Goal: Transaction & Acquisition: Purchase product/service

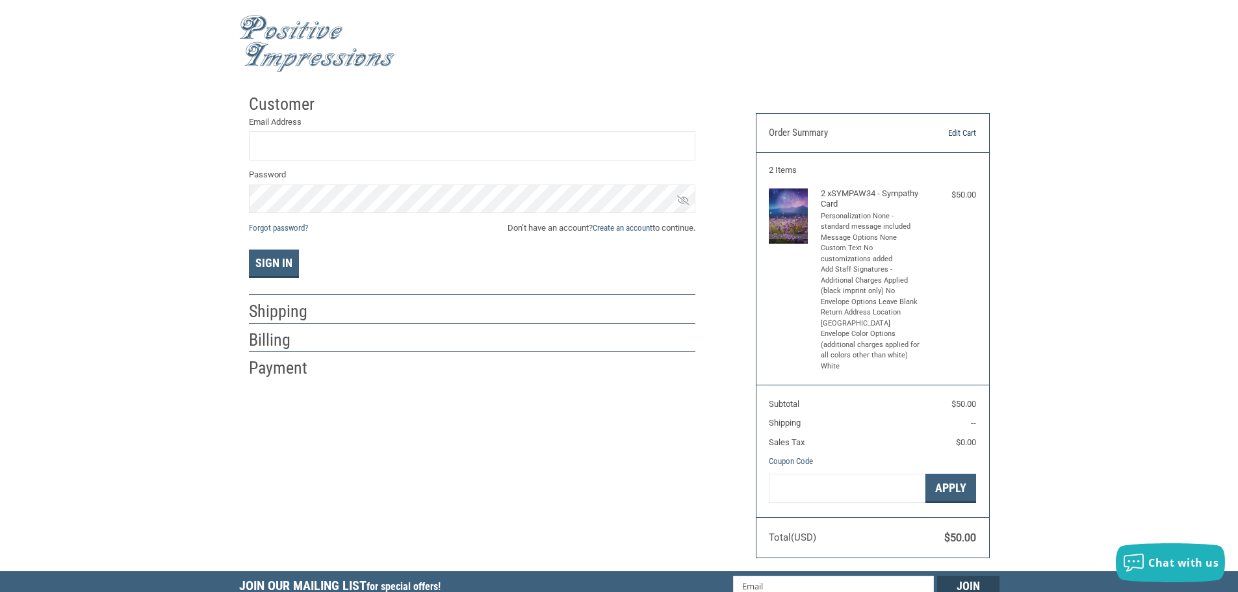
click at [951, 133] on link "Edit Cart" at bounding box center [943, 133] width 66 height 13
click at [395, 151] on input "Email Address" at bounding box center [472, 145] width 446 height 29
type input "info@healthypetsdoc.com"
click at [249, 250] on button "Sign In" at bounding box center [274, 264] width 50 height 29
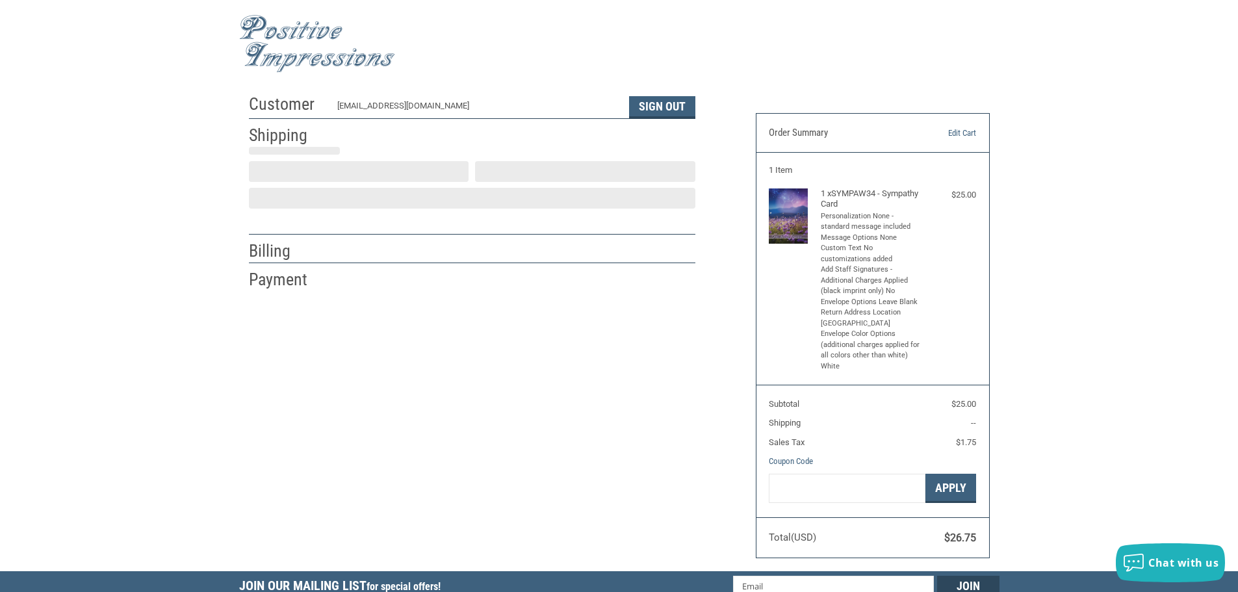
scroll to position [1, 0]
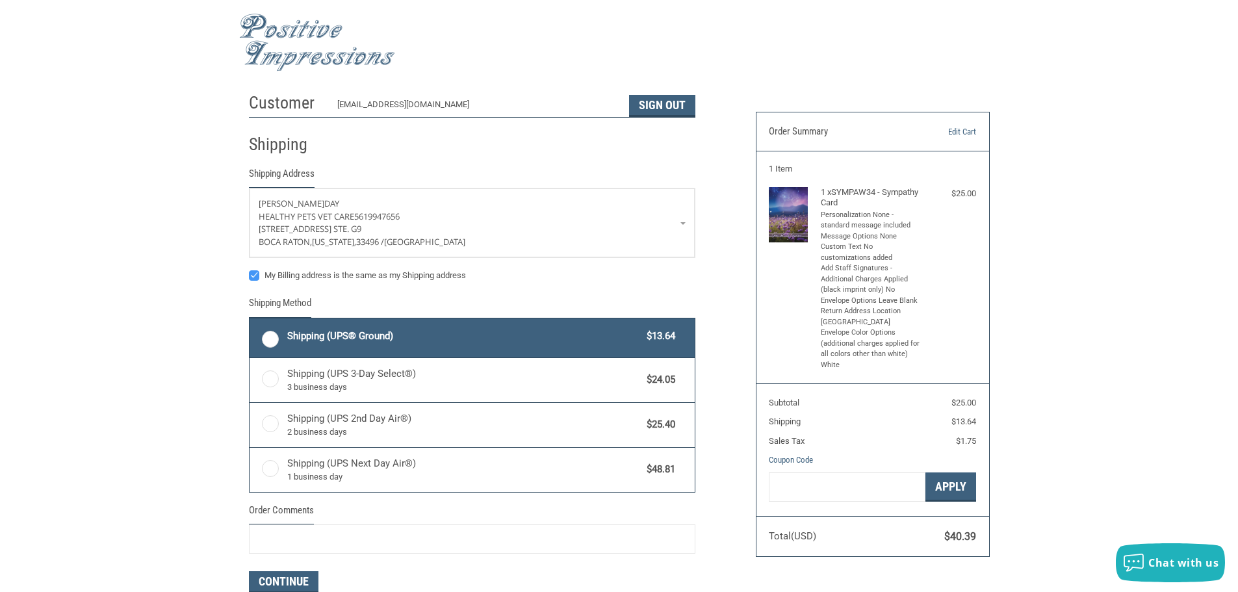
radio input "true"
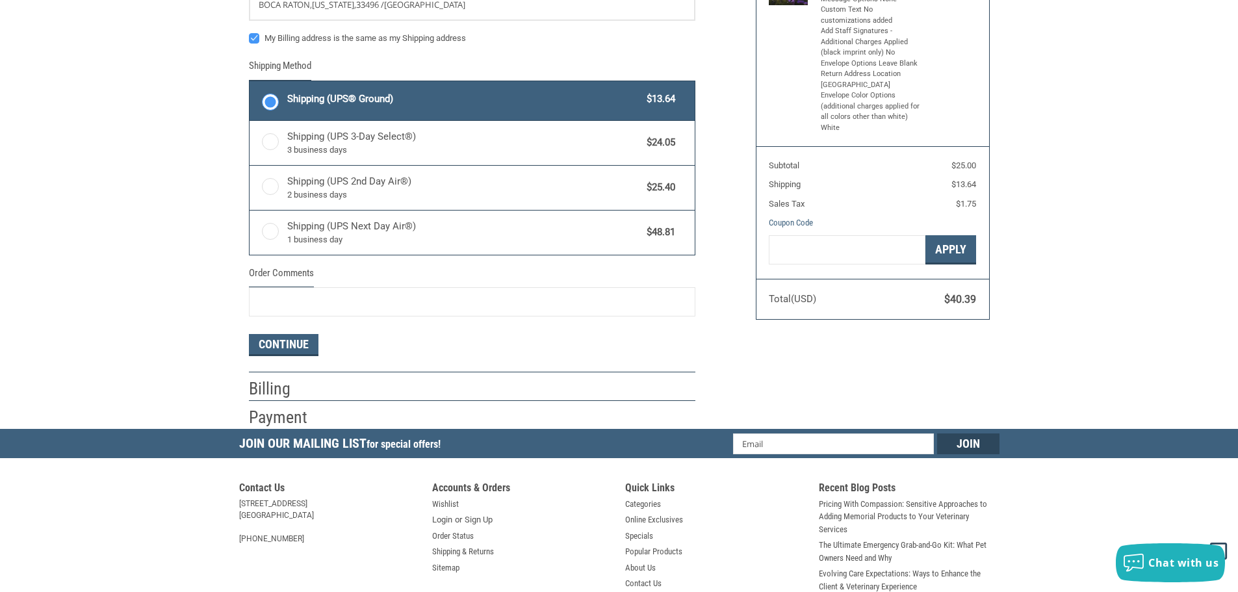
scroll to position [261, 0]
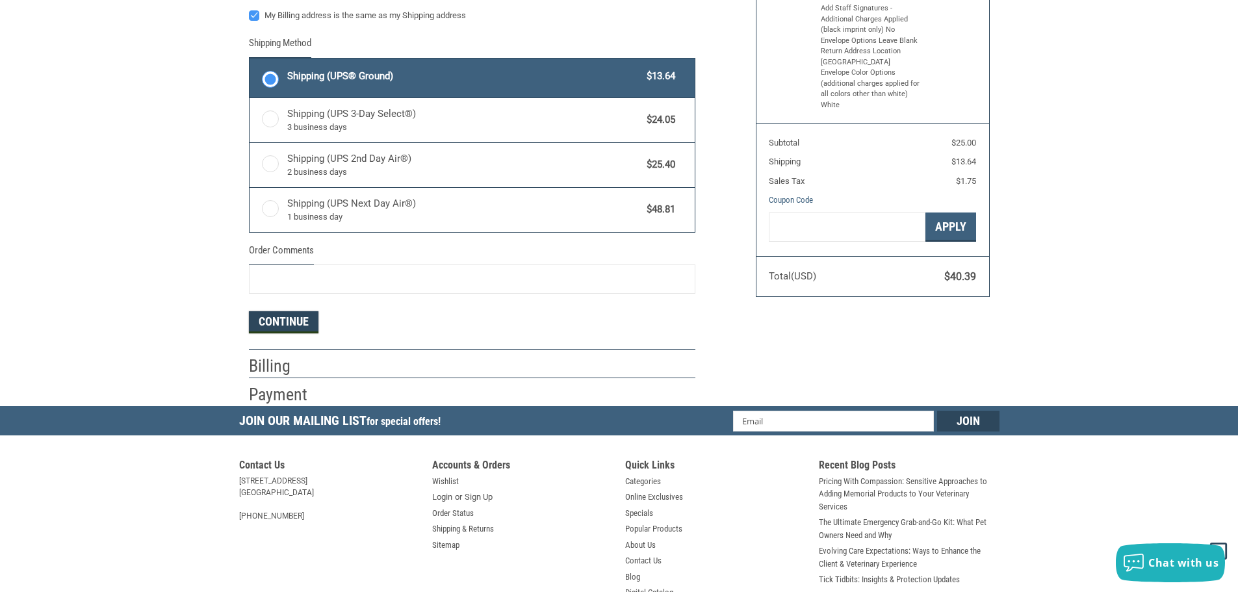
click at [273, 320] on button "Continue" at bounding box center [284, 322] width 70 height 22
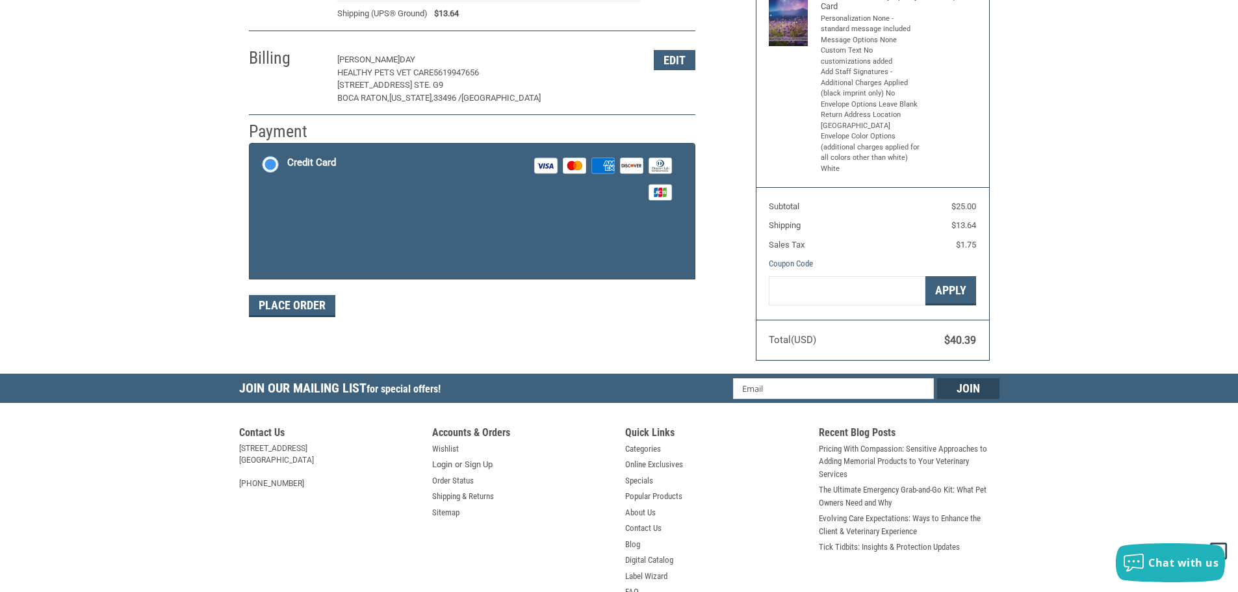
scroll to position [195, 0]
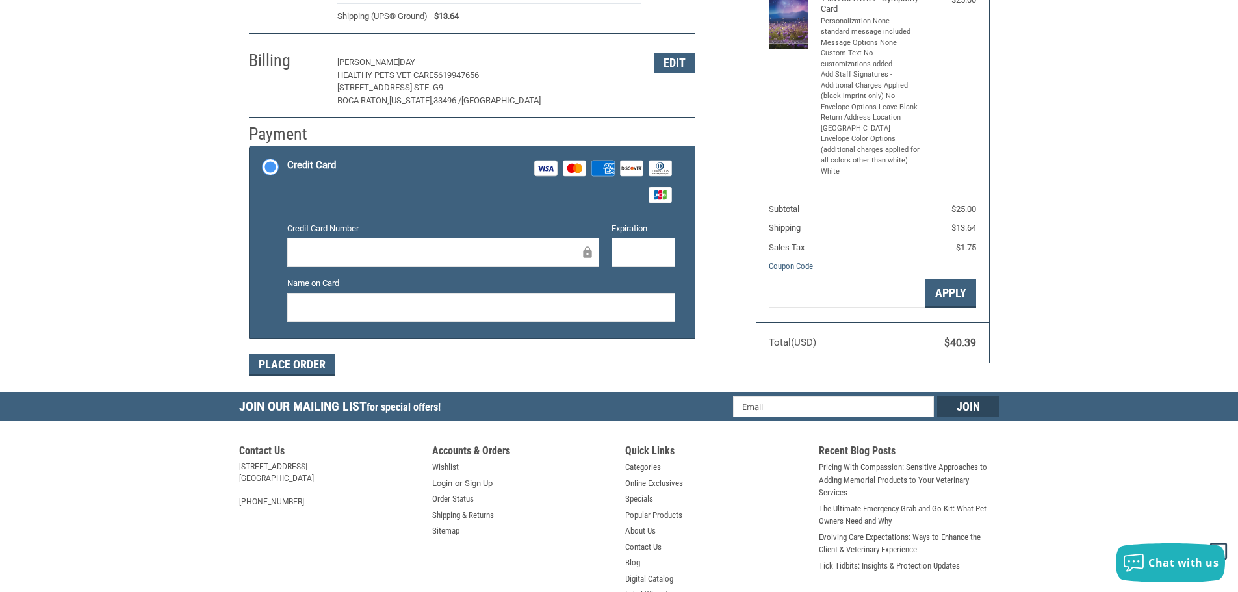
click at [389, 241] on div at bounding box center [443, 252] width 312 height 29
click at [539, 371] on div "Place Order" at bounding box center [472, 365] width 446 height 22
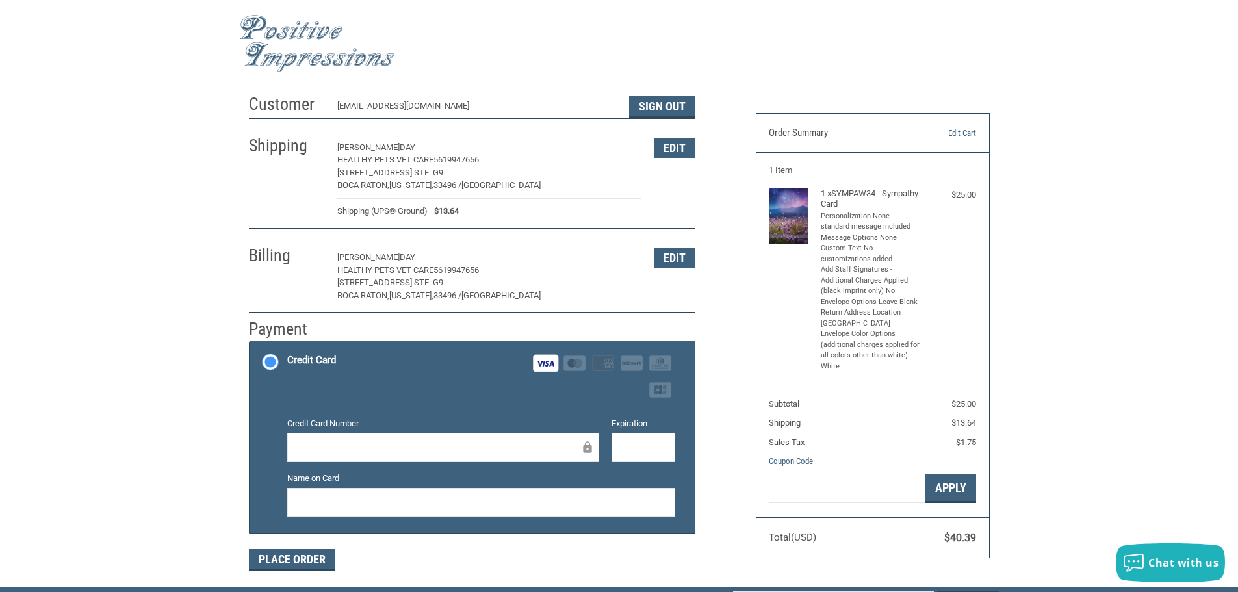
scroll to position [65, 0]
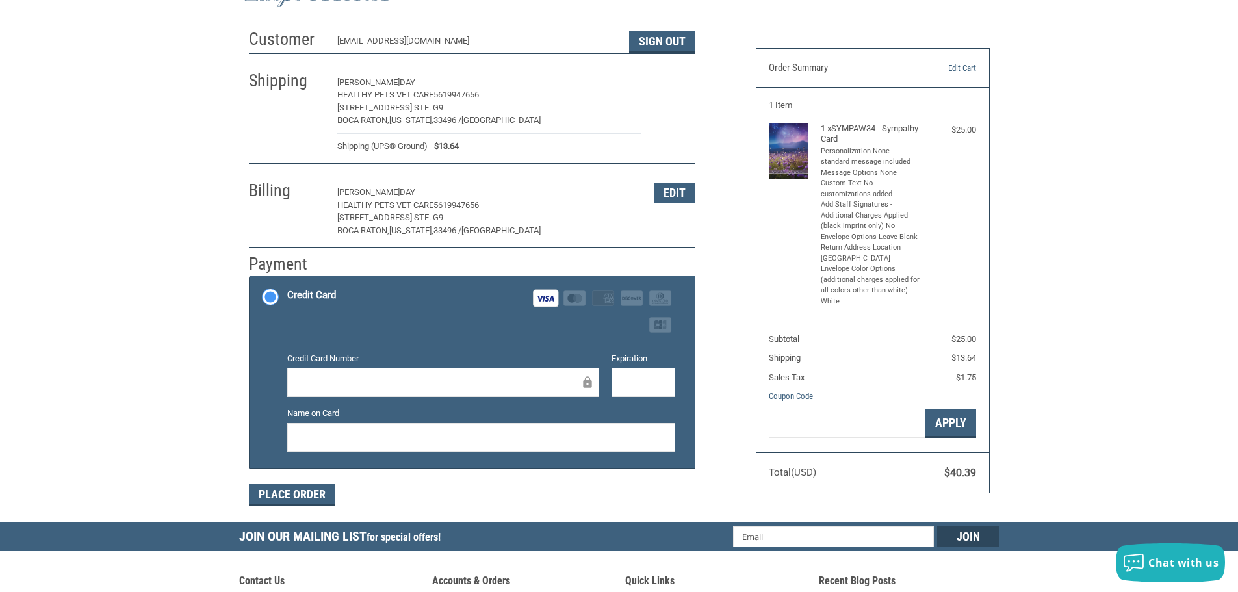
click at [666, 78] on button "Edit" at bounding box center [675, 83] width 42 height 20
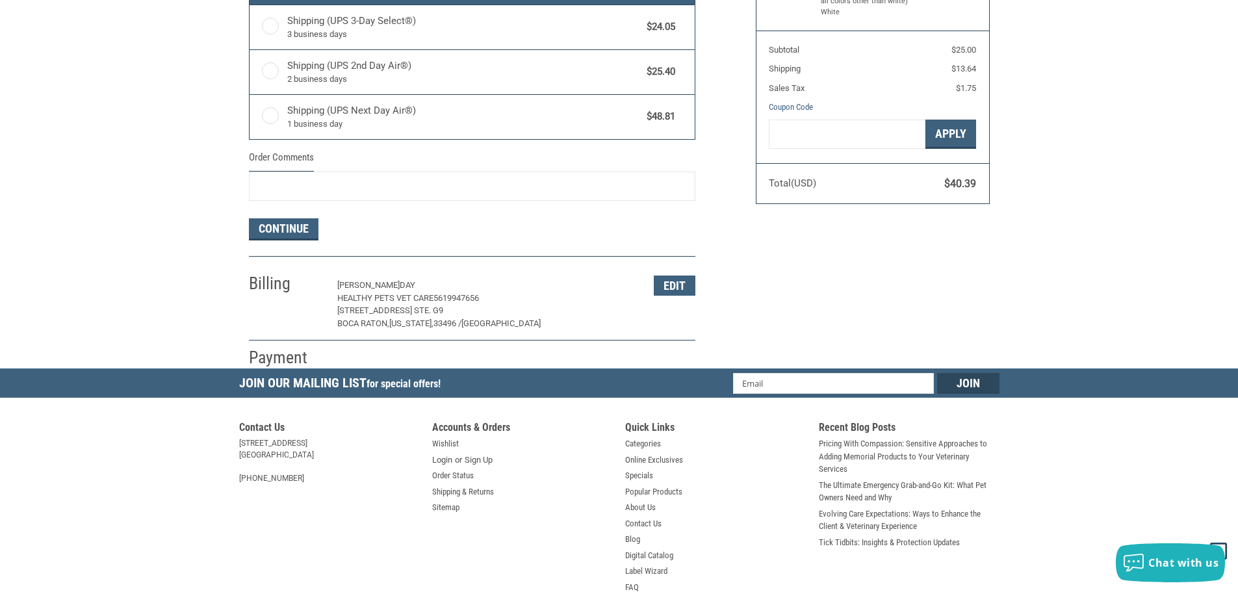
scroll to position [379, 0]
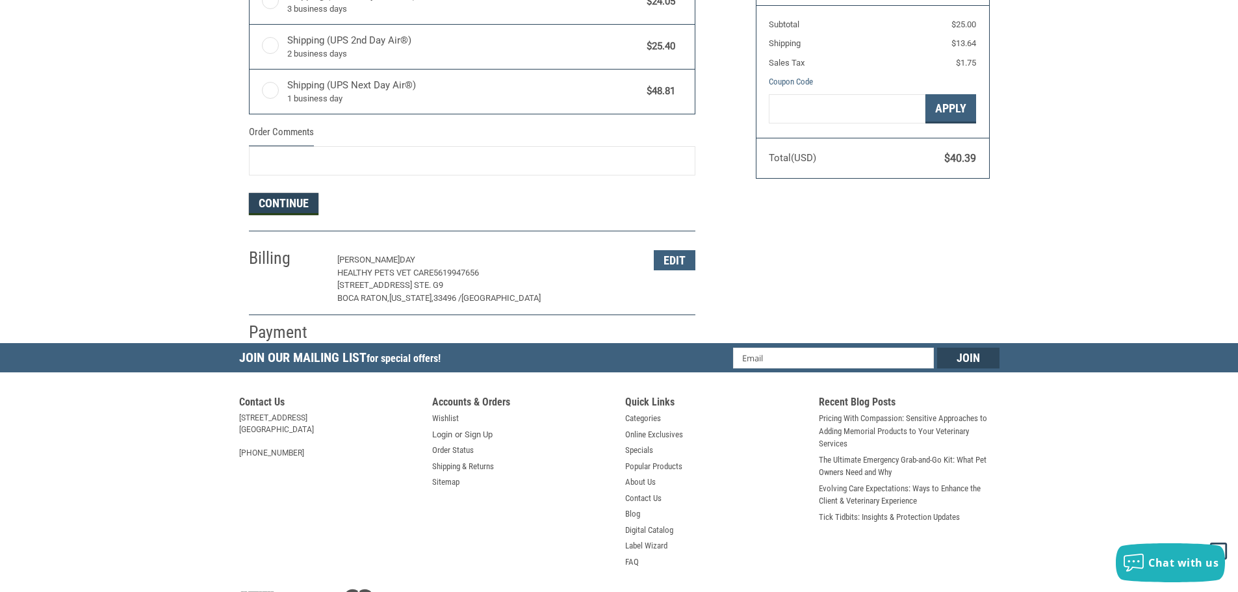
click at [287, 204] on button "Continue" at bounding box center [284, 204] width 70 height 22
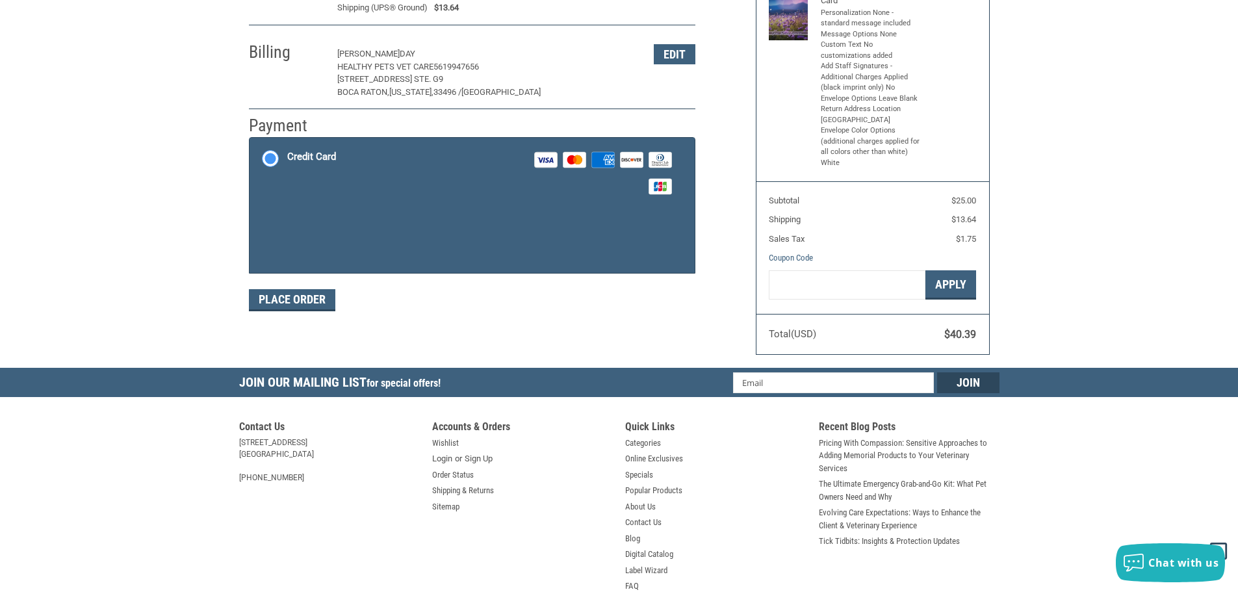
scroll to position [195, 0]
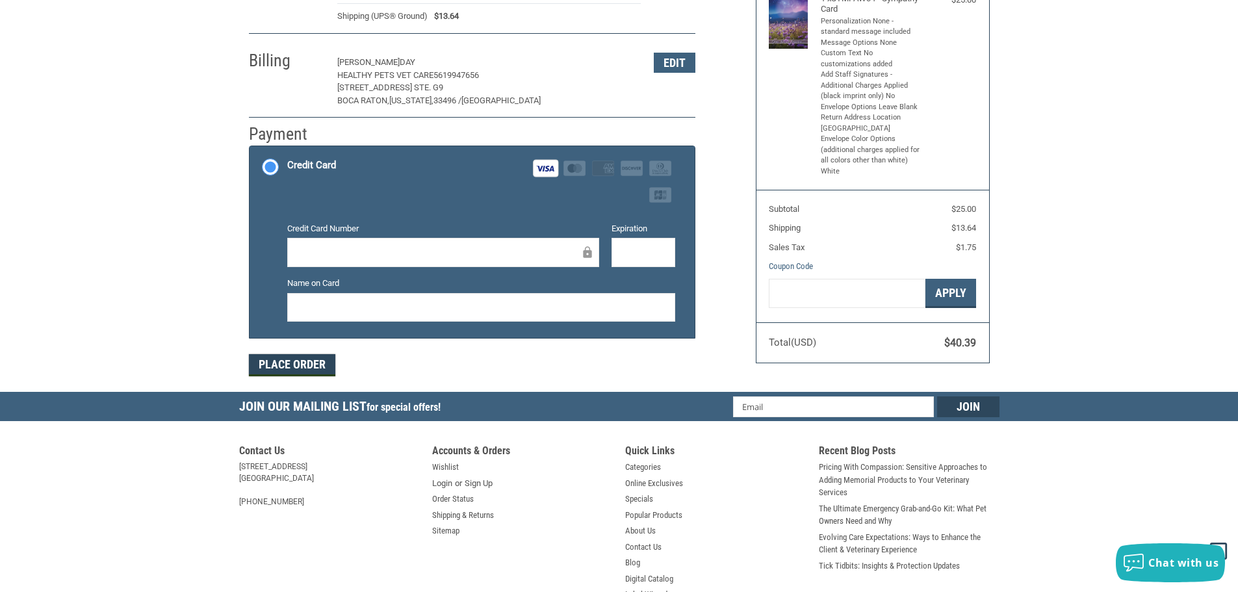
click at [285, 371] on button "Place Order" at bounding box center [292, 365] width 86 height 22
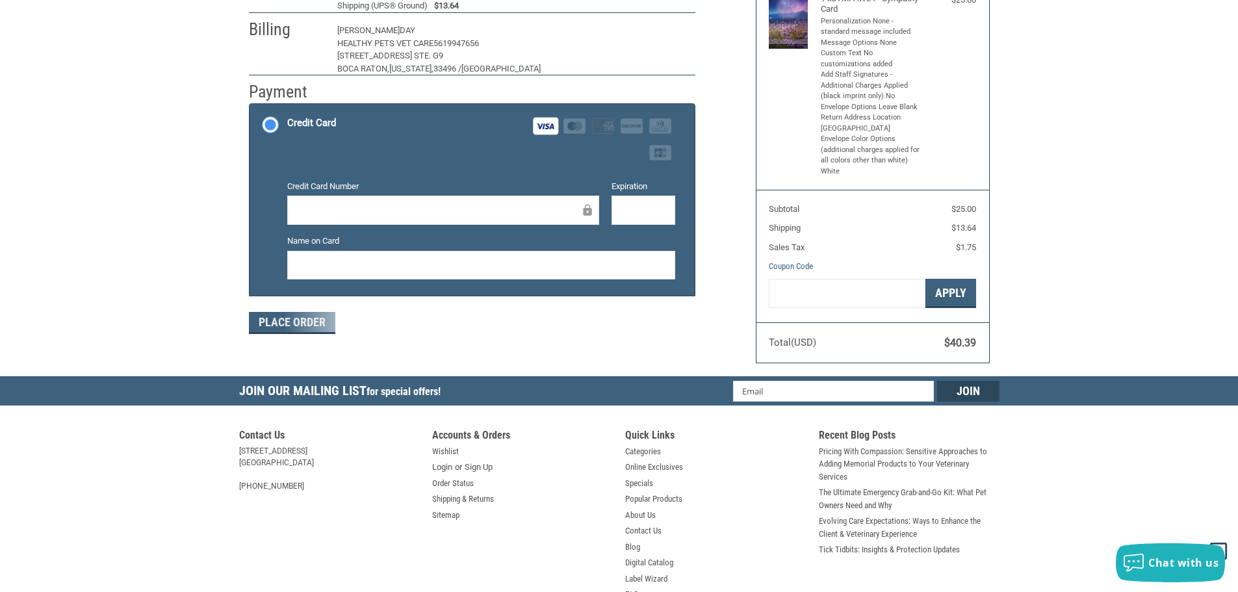
scroll to position [156, 0]
